Goal: Task Accomplishment & Management: Use online tool/utility

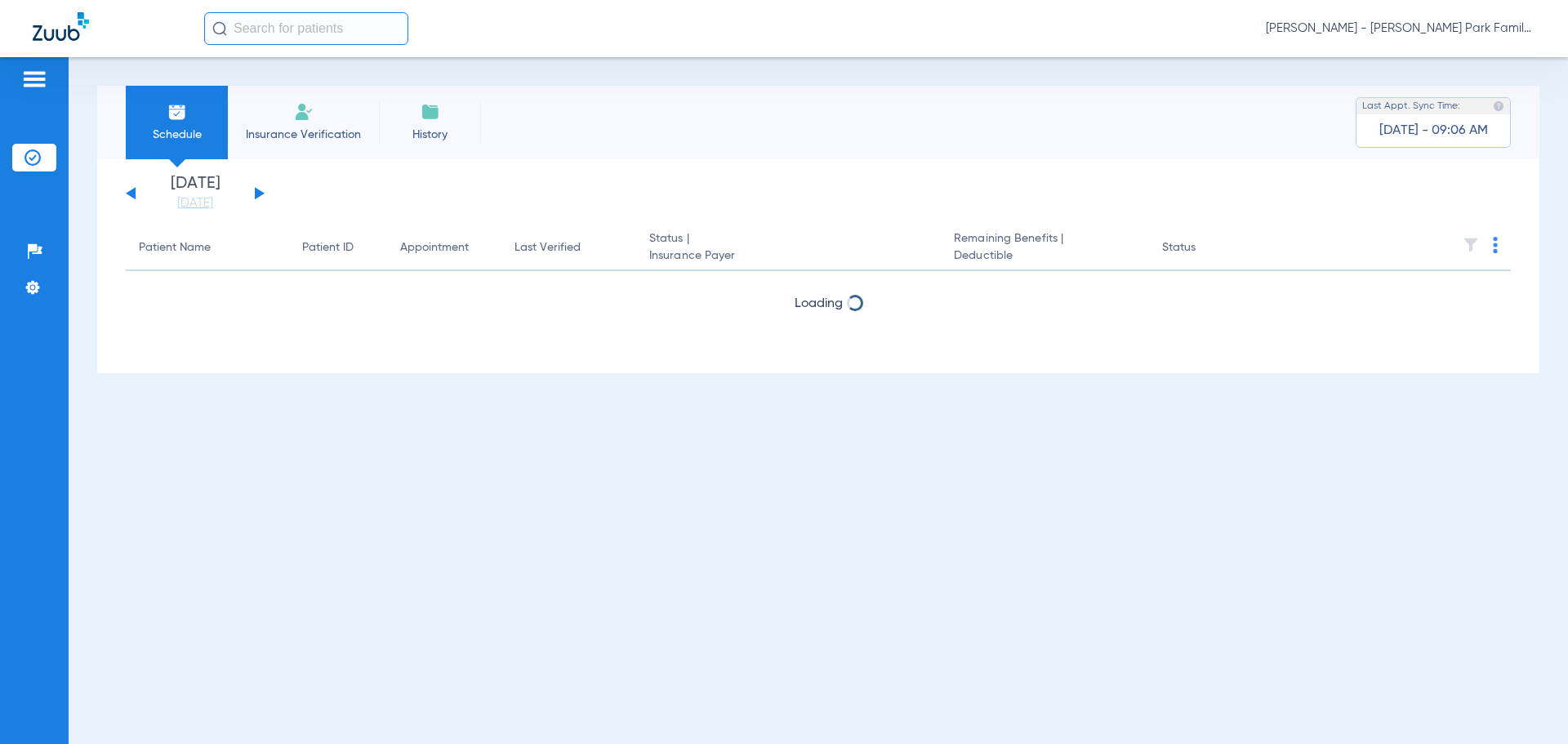
click at [258, 191] on button at bounding box center [259, 193] width 10 height 12
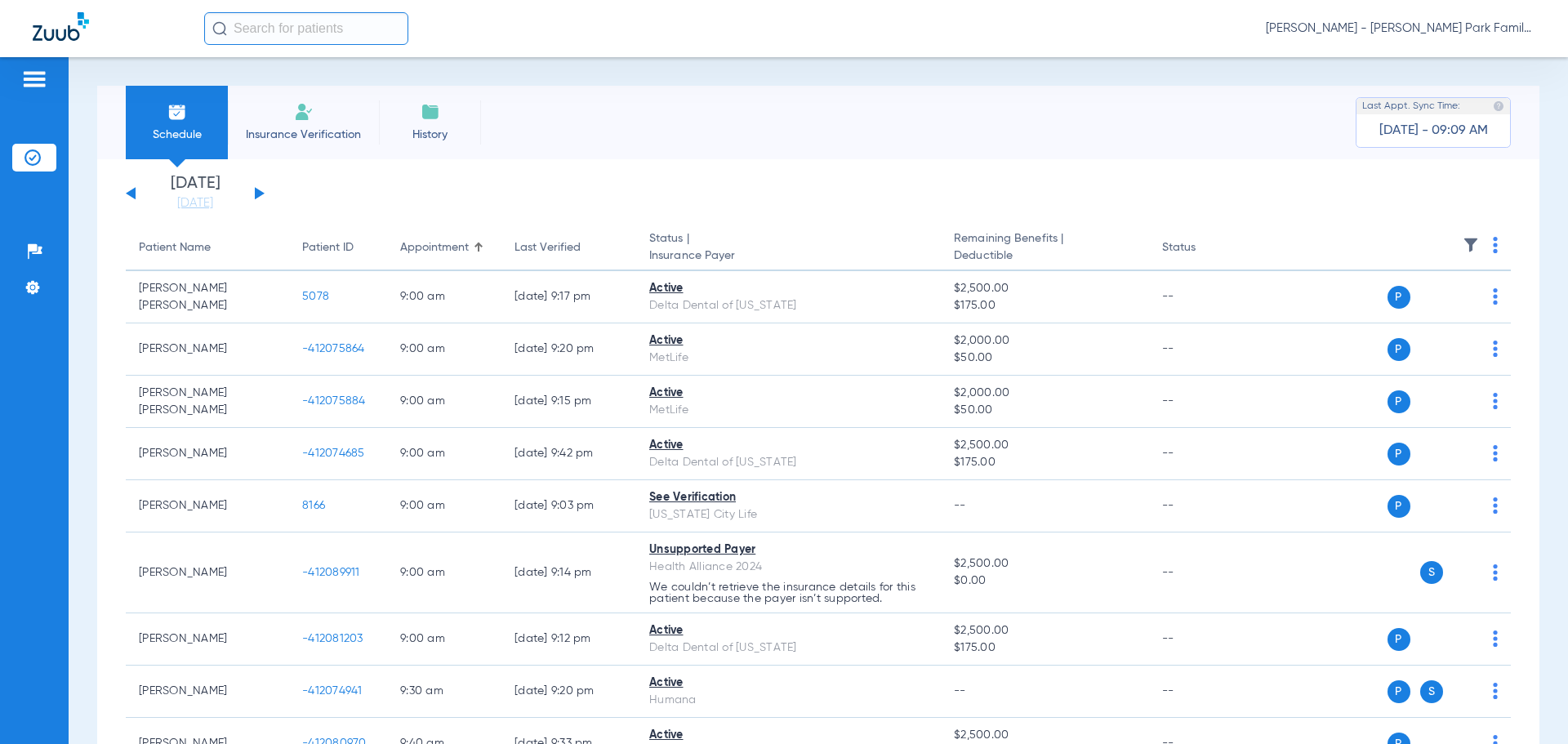
click at [1463, 244] on img at bounding box center [1471, 246] width 17 height 17
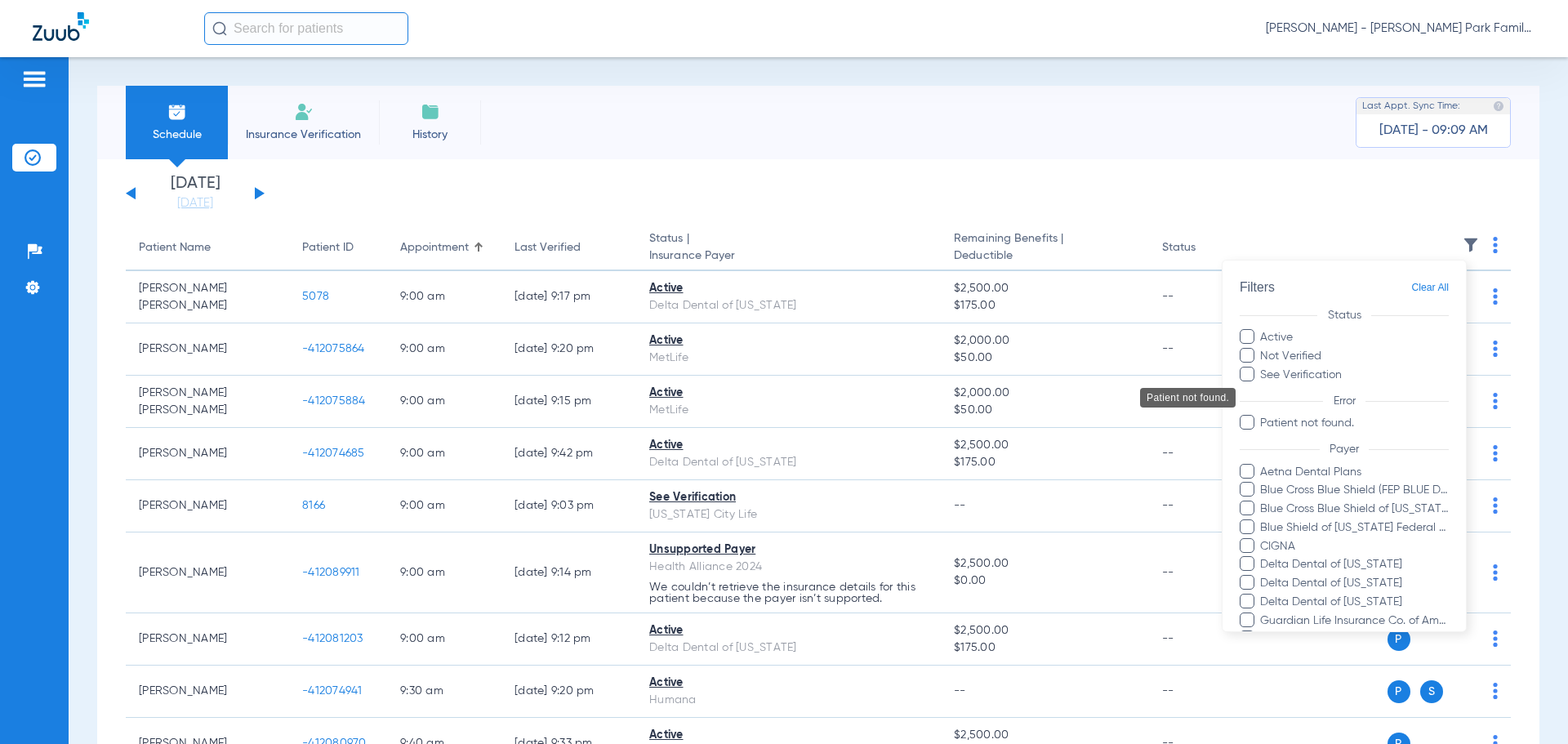
scroll to position [354, 0]
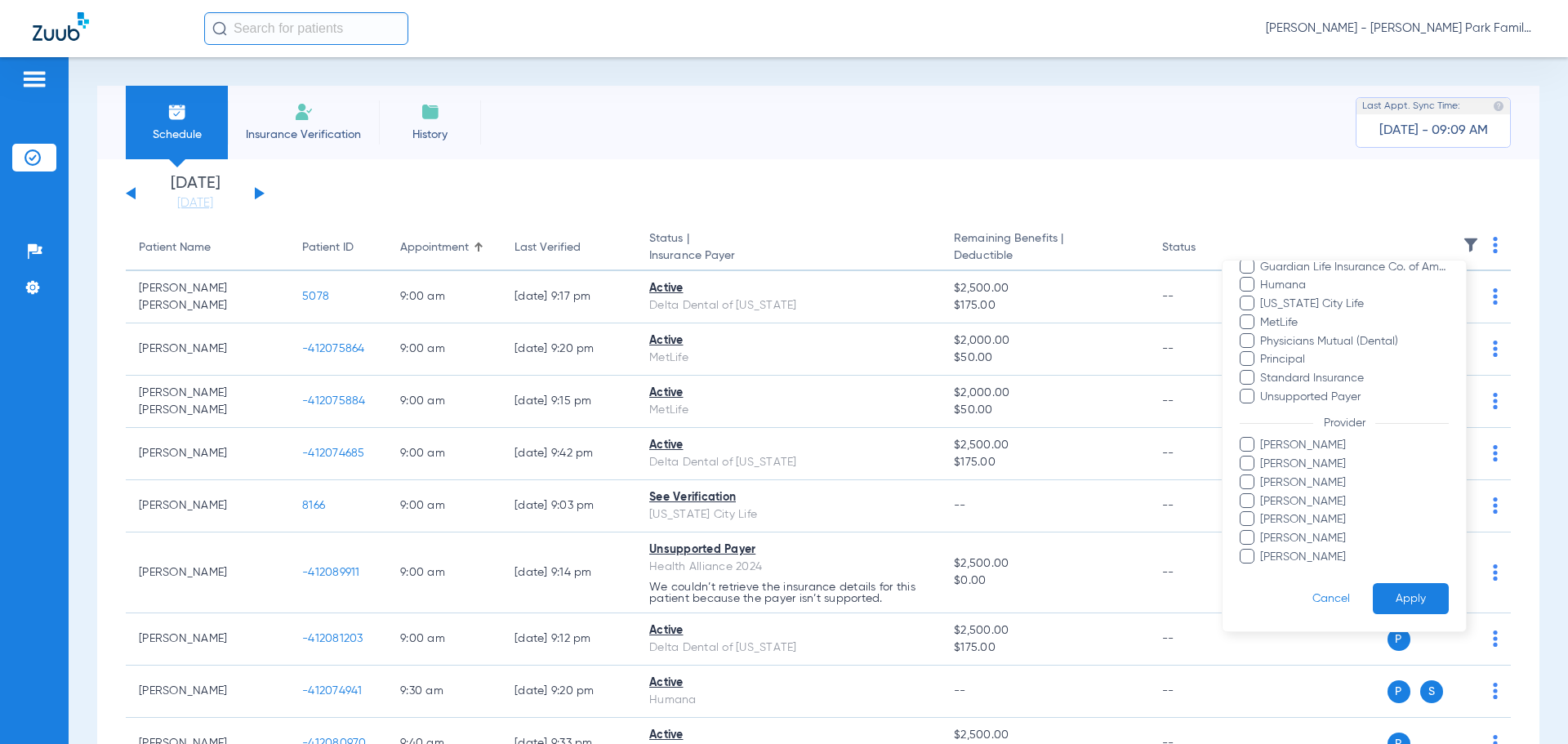
click at [1271, 481] on span "[PERSON_NAME]" at bounding box center [1354, 483] width 189 height 18
click at [1263, 494] on input "[PERSON_NAME]" at bounding box center [1263, 494] width 0 height 0
click at [1405, 602] on button "Apply" at bounding box center [1411, 599] width 76 height 31
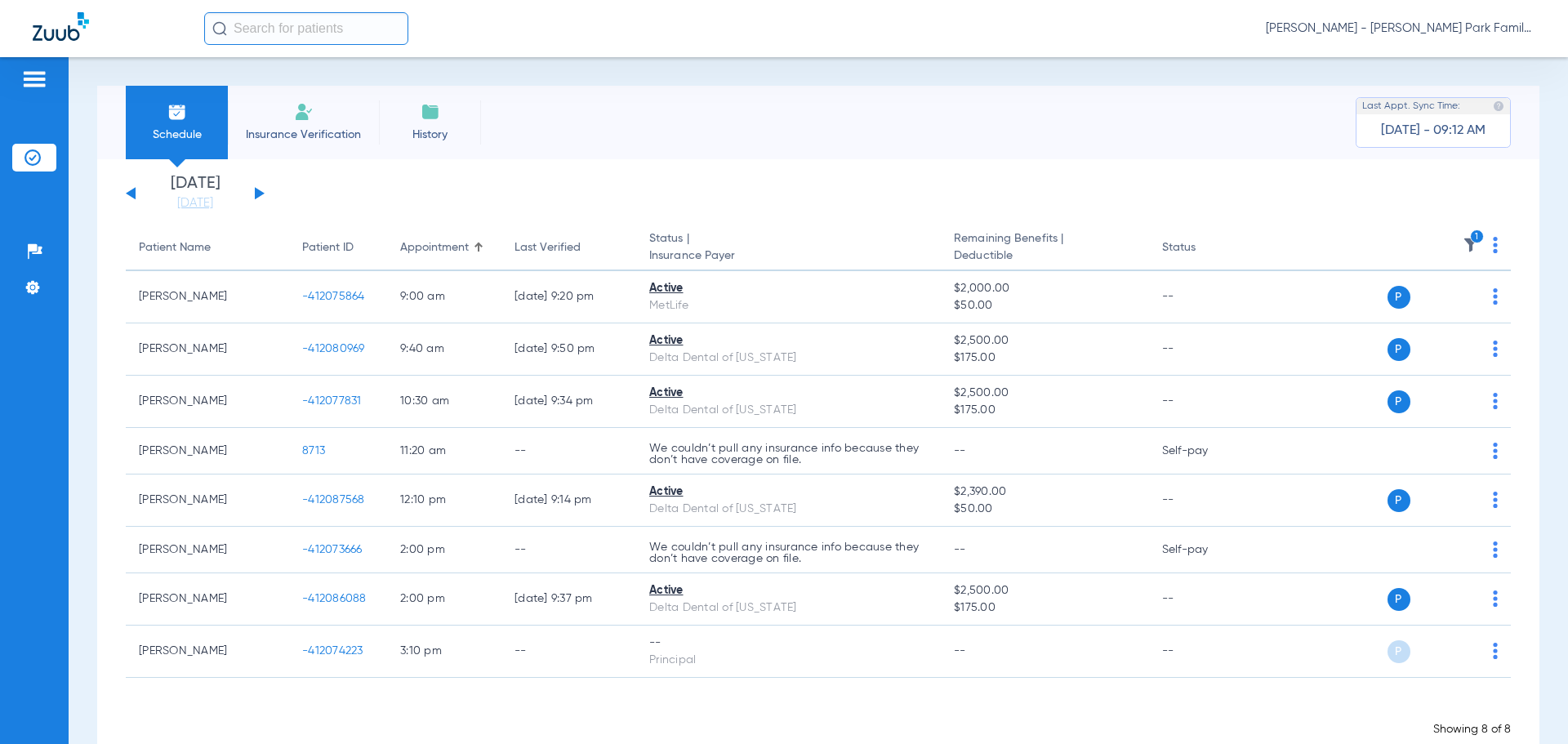
click at [1463, 239] on img at bounding box center [1471, 246] width 17 height 17
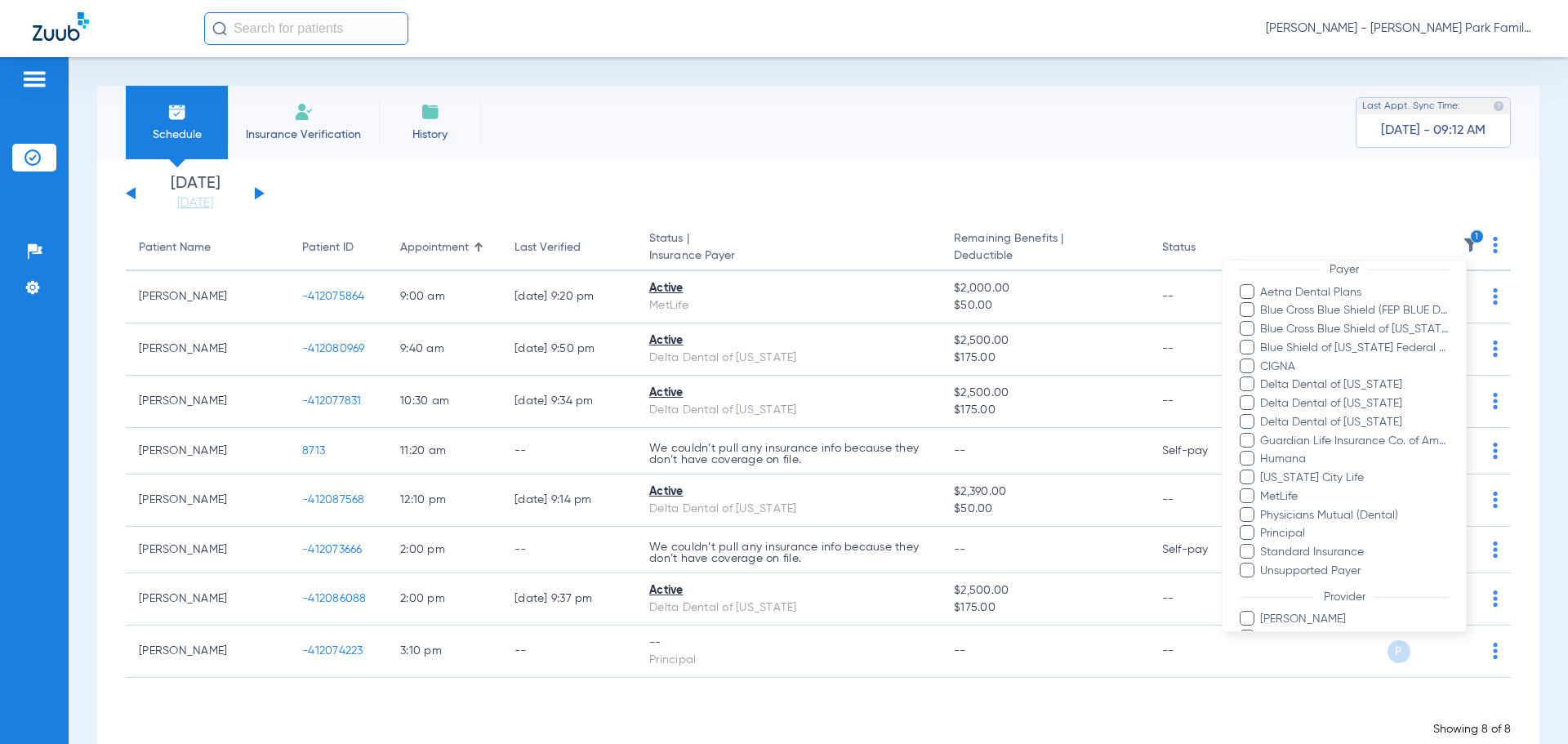
scroll to position [336, 0]
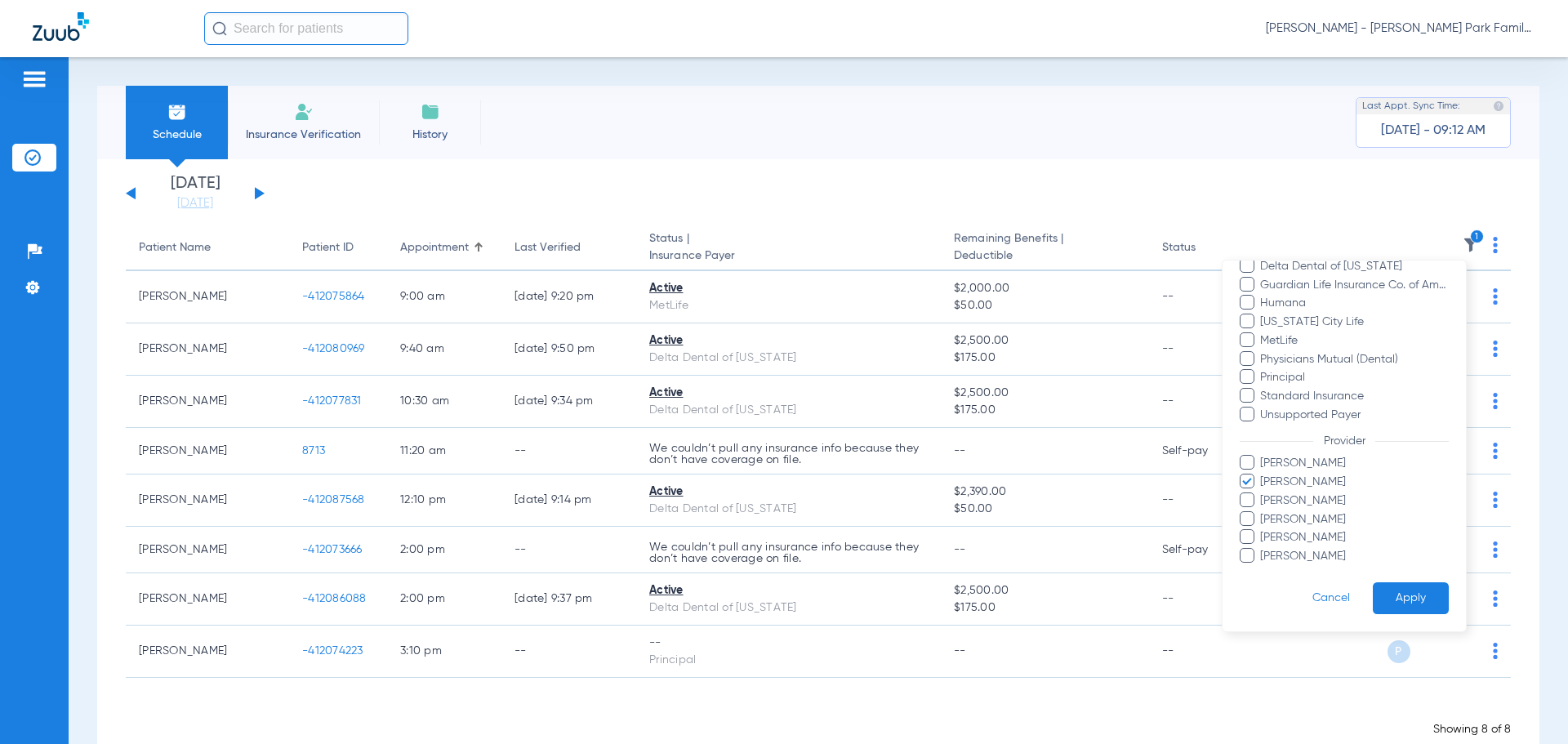
click at [1277, 485] on span "[PERSON_NAME]" at bounding box center [1354, 482] width 189 height 18
click at [1263, 493] on input "[PERSON_NAME]" at bounding box center [1263, 493] width 0 height 0
click at [1285, 502] on span "[PERSON_NAME]" at bounding box center [1354, 500] width 189 height 18
click at [1263, 512] on input "[PERSON_NAME]" at bounding box center [1263, 512] width 0 height 0
click at [1402, 587] on button "Apply" at bounding box center [1411, 598] width 76 height 31
